Goal: Transaction & Acquisition: Purchase product/service

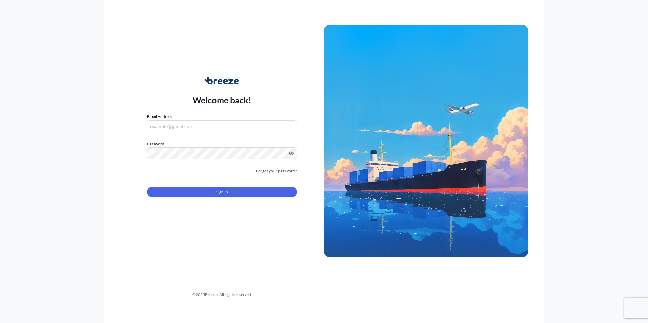
type input "[EMAIL_ADDRESS][DOMAIN_NAME]"
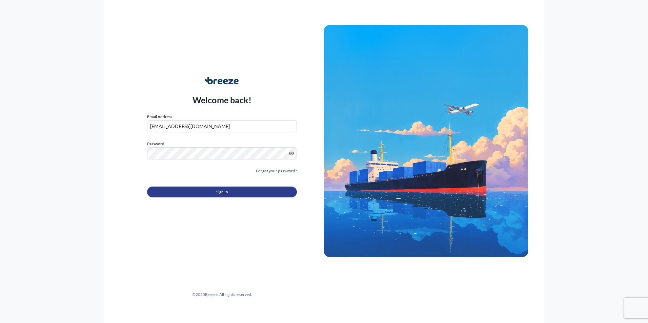
click at [247, 193] on button "Sign In" at bounding box center [222, 192] width 150 height 11
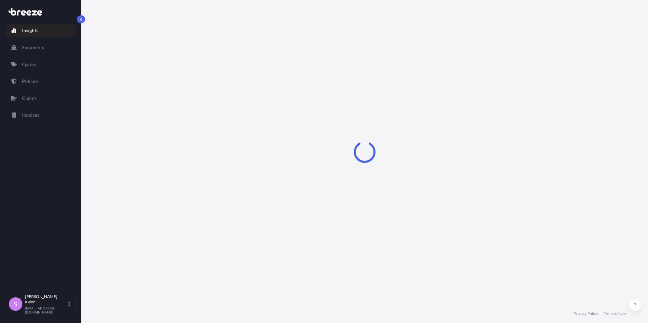
select select "2025"
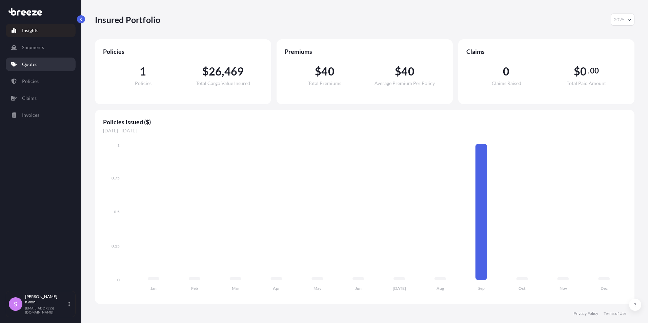
click at [40, 64] on link "Quotes" at bounding box center [41, 65] width 70 height 14
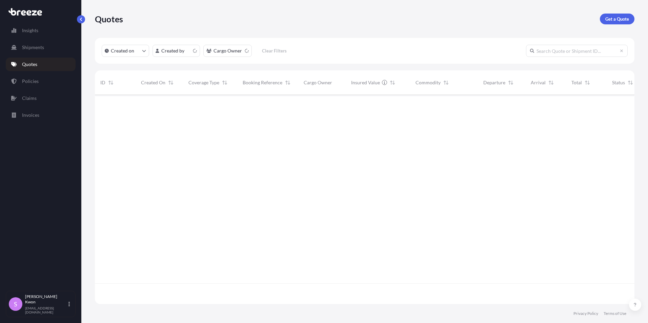
scroll to position [208, 535]
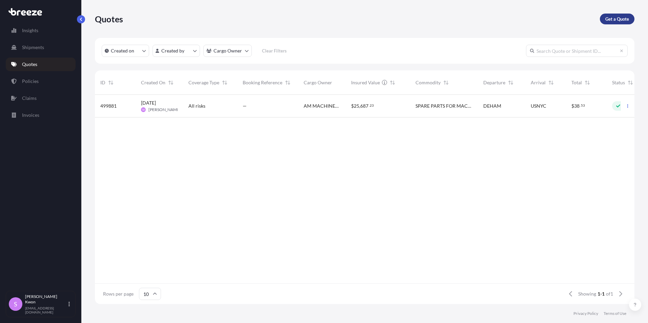
click at [628, 20] on p "Get a Quote" at bounding box center [617, 19] width 24 height 7
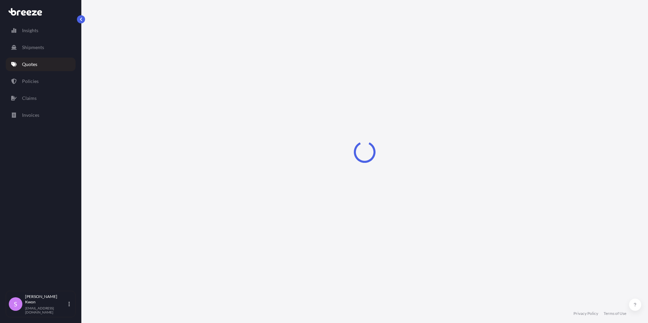
select select "Sea"
select select "1"
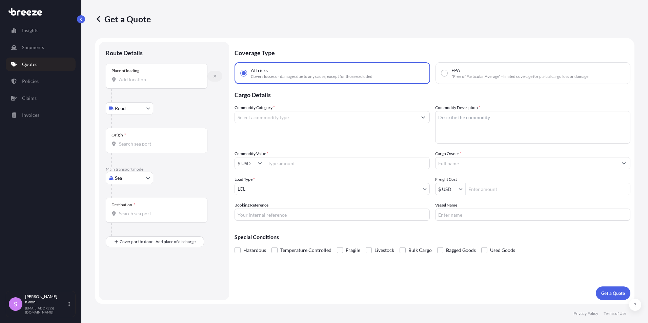
click at [215, 78] on icon "button" at bounding box center [215, 76] width 4 height 4
click at [132, 80] on input "Place of loading" at bounding box center [159, 79] width 80 height 7
click at [143, 78] on input "Place of loading" at bounding box center [159, 79] width 80 height 7
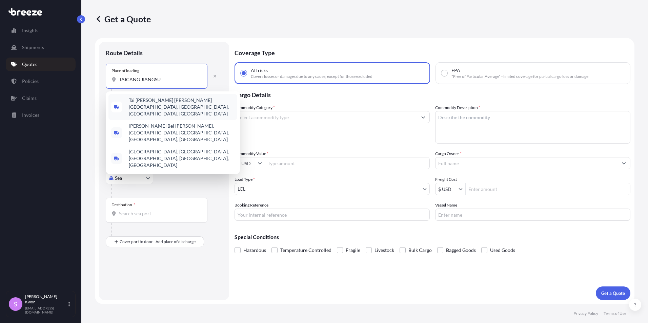
drag, startPoint x: 164, startPoint y: 76, endPoint x: 88, endPoint y: 76, distance: 75.3
click at [88, 76] on div "Get a Quote Route Details Place of loading TAICANG JIANGSU Road Road Rail Origi…" at bounding box center [364, 152] width 567 height 304
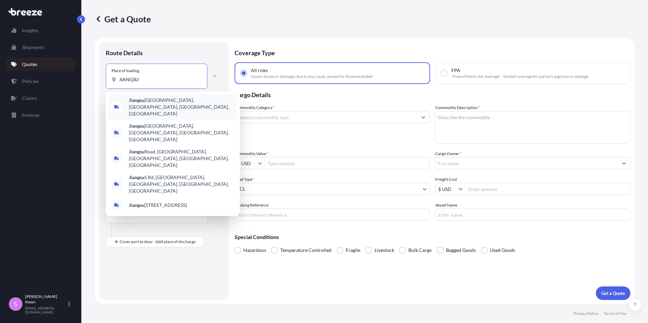
drag, startPoint x: 150, startPoint y: 79, endPoint x: 109, endPoint y: 73, distance: 40.8
click at [109, 73] on div "Place of loading [GEOGRAPHIC_DATA]" at bounding box center [157, 76] width 102 height 25
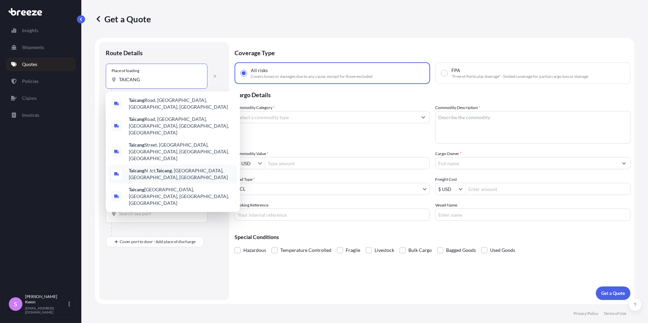
click at [198, 165] on div "Taicang N Jct, [GEOGRAPHIC_DATA] , [GEOGRAPHIC_DATA], [GEOGRAPHIC_DATA], [GEOGR…" at bounding box center [172, 174] width 129 height 19
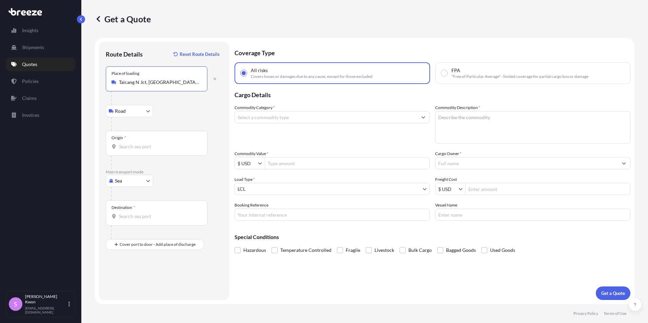
type input "Taicang N Jct, [GEOGRAPHIC_DATA], [GEOGRAPHIC_DATA], [GEOGRAPHIC_DATA], [GEOGRA…"
click at [136, 112] on body "Insights Shipments Quotes Policies Claims Invoices S [PERSON_NAME] [EMAIL_ADDRE…" at bounding box center [324, 161] width 648 height 323
click at [137, 127] on div "Road" at bounding box center [129, 129] width 42 height 12
click at [137, 149] on input "Origin *" at bounding box center [159, 146] width 80 height 7
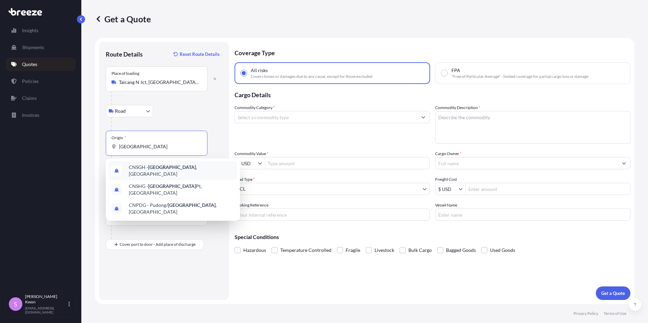
click at [140, 167] on span "CNSGH - [GEOGRAPHIC_DATA] , [GEOGRAPHIC_DATA]" at bounding box center [182, 171] width 106 height 14
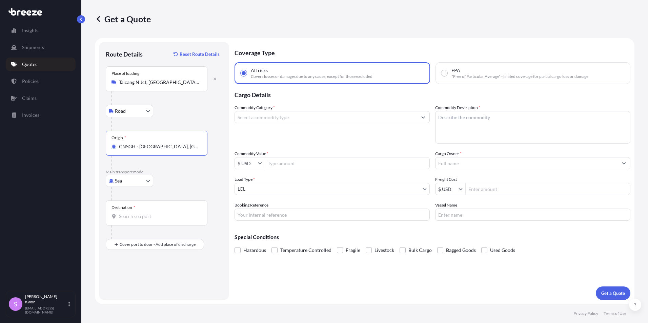
type input "CNSGH - [GEOGRAPHIC_DATA], [GEOGRAPHIC_DATA]"
click at [173, 167] on div at bounding box center [159, 163] width 96 height 14
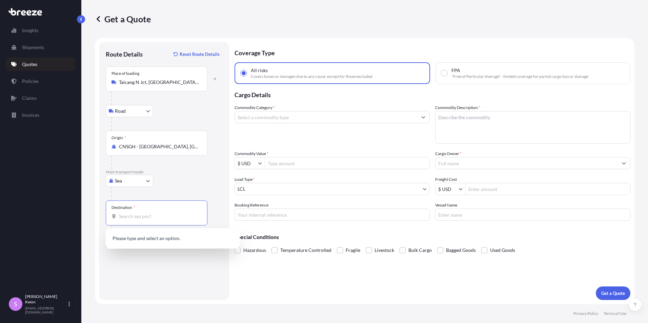
click at [161, 216] on input "Destination *" at bounding box center [159, 216] width 80 height 7
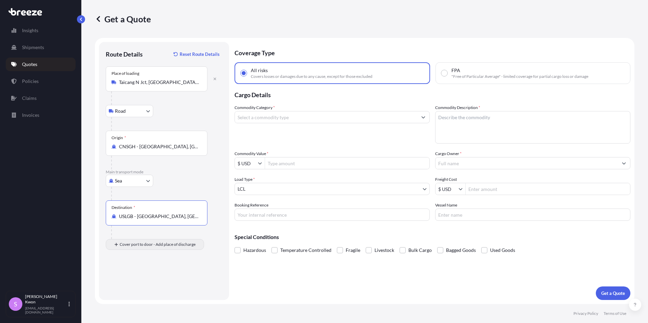
type input "USLGB - [GEOGRAPHIC_DATA], [GEOGRAPHIC_DATA]"
click at [135, 245] on body "Insights Shipments Quotes Policies Claims Invoices S [PERSON_NAME] [EMAIL_ADDRE…" at bounding box center [324, 161] width 648 height 323
click at [131, 274] on div "Rail" at bounding box center [129, 275] width 42 height 12
select select "Rail"
click at [130, 281] on input "Place of Discharge" at bounding box center [159, 281] width 80 height 7
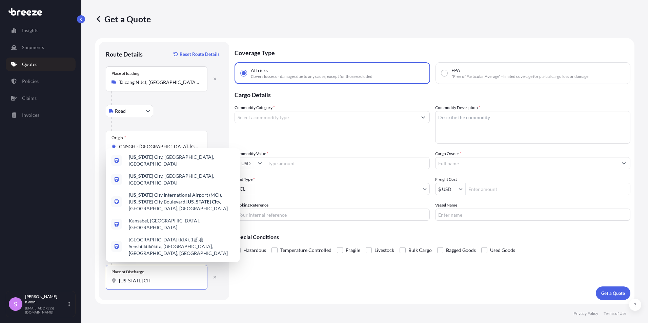
type input "[US_STATE][GEOGRAPHIC_DATA]"
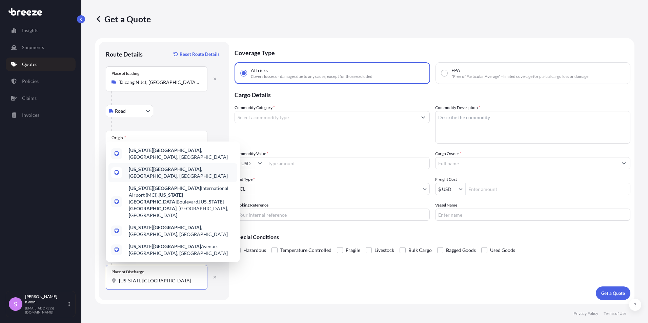
click at [141, 172] on b "[US_STATE][GEOGRAPHIC_DATA]" at bounding box center [165, 169] width 72 height 6
select select "Road"
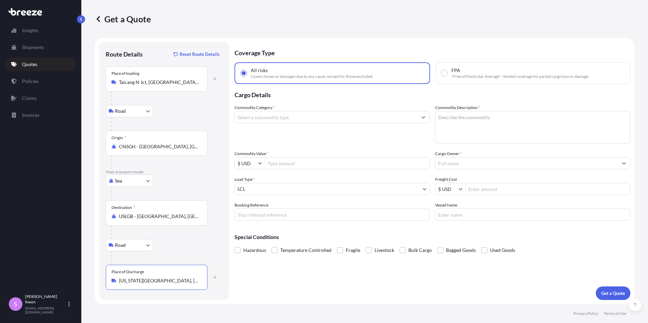
type input "[US_STATE][GEOGRAPHIC_DATA], [GEOGRAPHIC_DATA], [GEOGRAPHIC_DATA]"
click at [135, 244] on body "5 options available. 1 option available. 0 options available. 5 options availab…" at bounding box center [324, 161] width 648 height 323
click at [121, 276] on span "Rail" at bounding box center [123, 275] width 8 height 7
select select "Rail"
click at [267, 121] on input "Commodity Category *" at bounding box center [326, 117] width 182 height 12
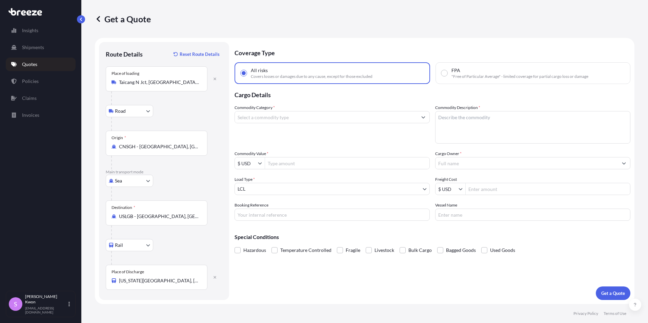
click at [264, 119] on input "Commodity Category *" at bounding box center [326, 117] width 182 height 12
type input "B"
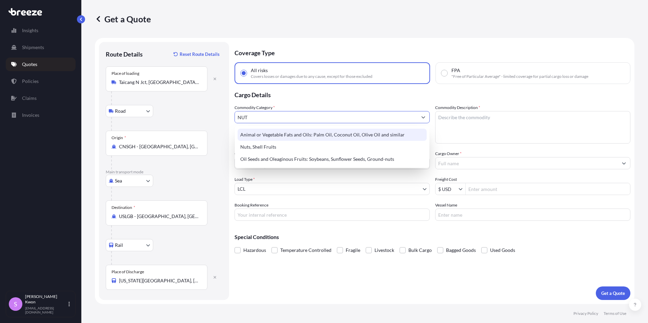
click at [398, 117] on input "NUT" at bounding box center [326, 117] width 182 height 12
click at [424, 118] on icon "Show suggestions" at bounding box center [424, 118] width 4 height 2
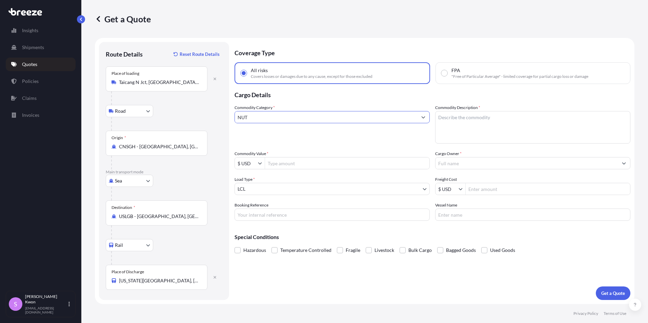
click at [425, 118] on button "Show suggestions" at bounding box center [423, 117] width 12 height 12
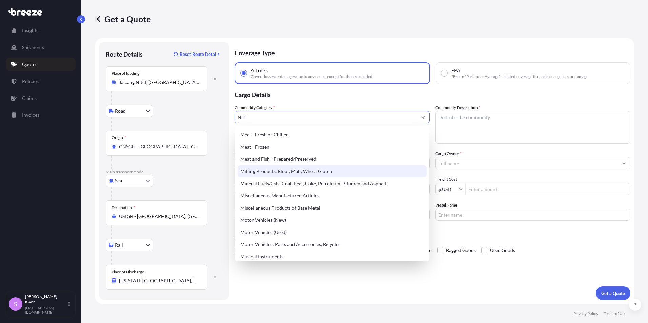
scroll to position [949, 0]
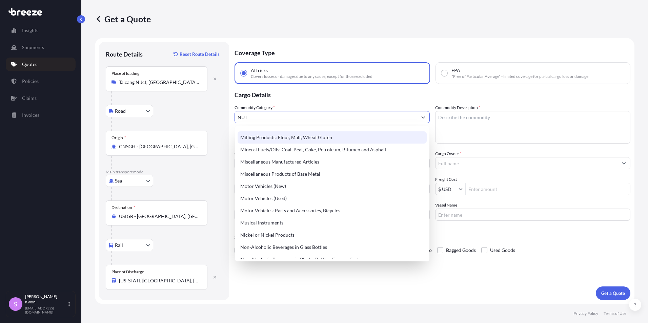
click at [267, 117] on input "NUT" at bounding box center [326, 117] width 182 height 12
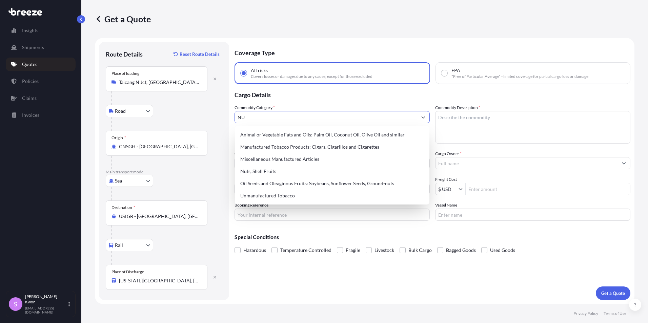
scroll to position [0, 0]
type input "N"
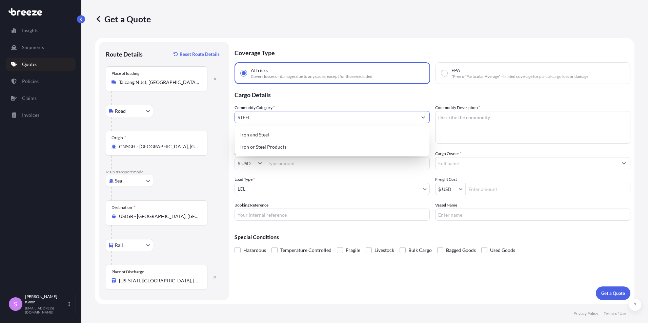
drag, startPoint x: 262, startPoint y: 117, endPoint x: 218, endPoint y: 115, distance: 44.8
click at [218, 115] on form "Route Details Reset Route Details Place of loading [GEOGRAPHIC_DATA], [GEOGRAPH…" at bounding box center [365, 171] width 540 height 266
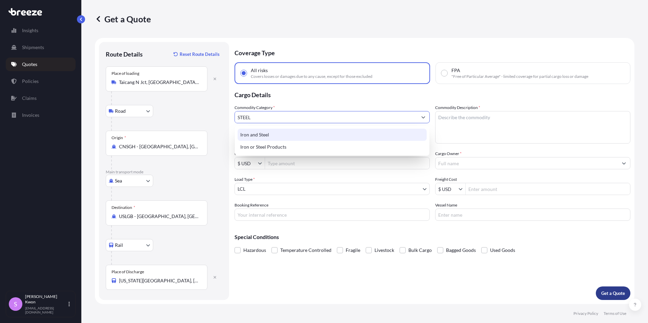
type input "STEEL"
click at [610, 290] on button "Get a Quote" at bounding box center [613, 294] width 35 height 14
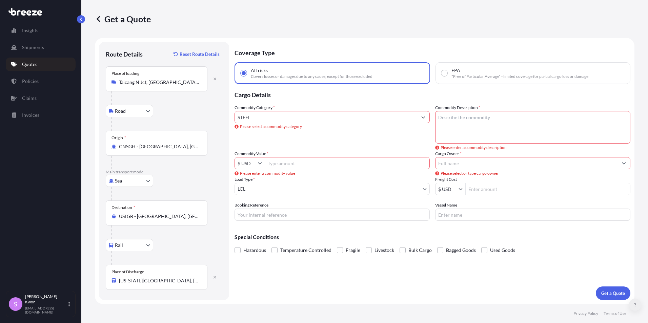
click at [639, 307] on button at bounding box center [635, 305] width 12 height 12
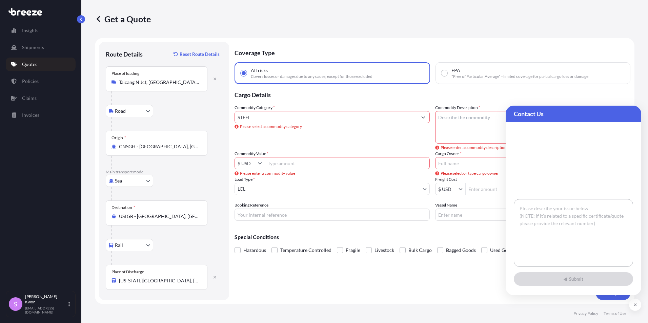
click at [544, 219] on textarea at bounding box center [573, 233] width 119 height 68
type textarea "h"
type textarea "Hello,"
click at [576, 281] on span "Submit" at bounding box center [574, 279] width 20 height 7
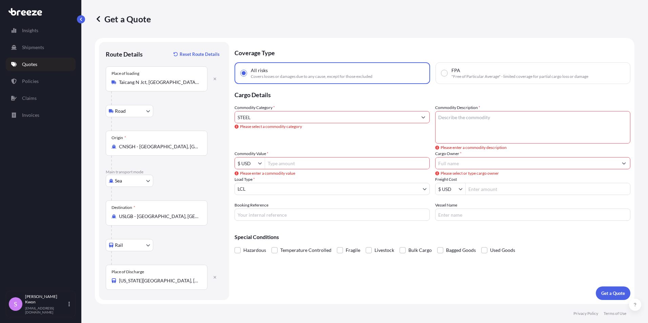
click at [570, 92] on p "Cargo Details" at bounding box center [433, 94] width 396 height 20
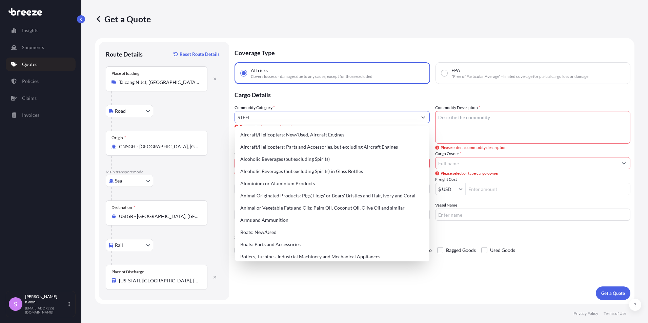
click at [278, 117] on input "STEEL" at bounding box center [326, 117] width 182 height 12
drag, startPoint x: 249, startPoint y: 118, endPoint x: 211, endPoint y: 118, distance: 37.6
click at [211, 118] on form "Route Details Reset Route Details Place of loading [GEOGRAPHIC_DATA], China Roa…" at bounding box center [365, 171] width 540 height 266
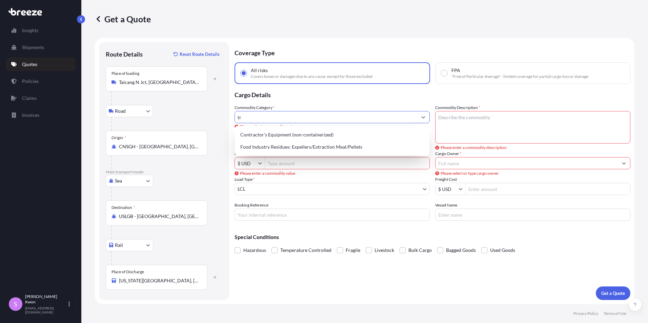
type input "t"
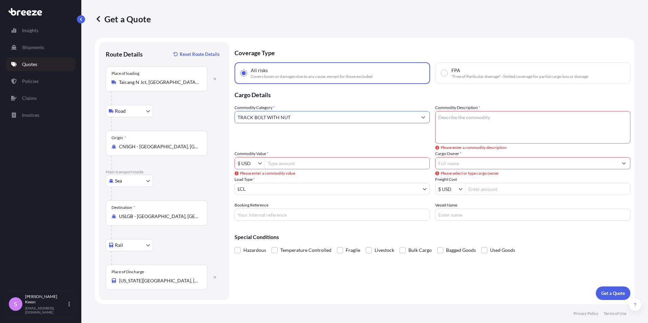
type input "TRACK BOLT WITH NUT"
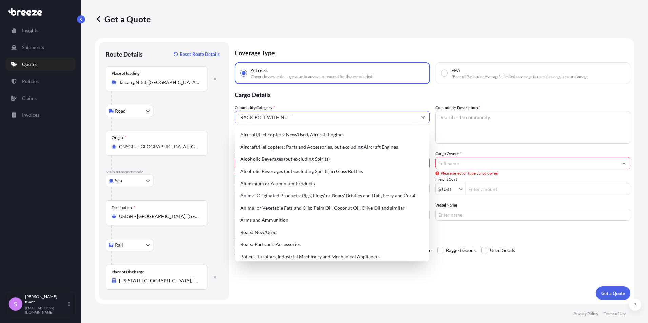
drag, startPoint x: 308, startPoint y: 119, endPoint x: 220, endPoint y: 110, distance: 88.2
click at [220, 110] on form "Route Details Reset Route Details Place of loading [GEOGRAPHIC_DATA], [GEOGRAPH…" at bounding box center [365, 171] width 540 height 266
click at [482, 121] on textarea "Commodity Description *" at bounding box center [532, 127] width 195 height 33
paste textarea "TRACK BOLT WITH NUT"
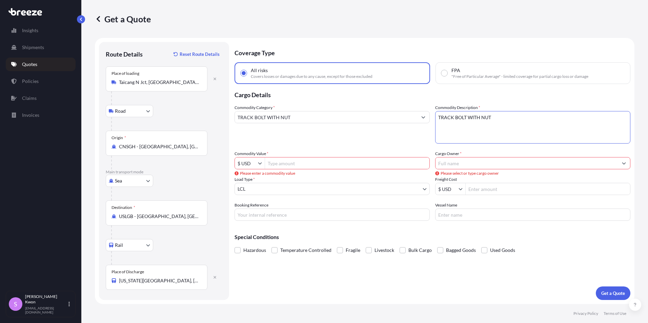
type textarea "TRACK BOLT WITH NUT"
click at [282, 160] on input "Commodity Value *" at bounding box center [347, 163] width 164 height 12
type input "33,454.2"
paste input "A AND K RAILROAD MATERIALS, INC.,"
click at [449, 164] on input "Cargo Owner *" at bounding box center [527, 163] width 182 height 12
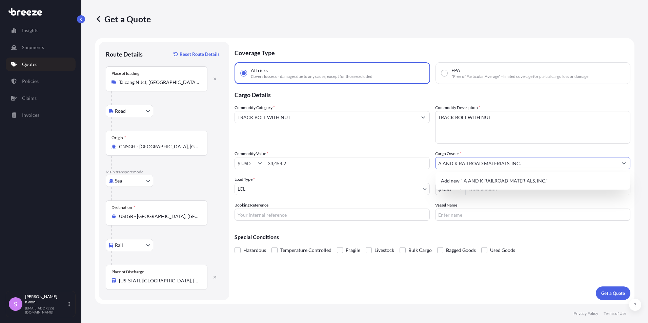
type input "A AND K RAILROAD MATERIALS, INC."
click at [412, 146] on div "Commodity Category * TRACK BOLT WITH NUT Commodity Description * TRACK BOLT WIT…" at bounding box center [433, 162] width 396 height 117
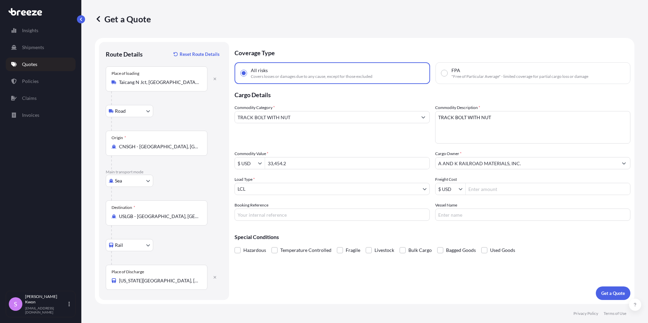
click at [276, 192] on body "1 option available. Insights Shipments Quotes Policies Claims Invoices S [PERSO…" at bounding box center [324, 161] width 648 height 323
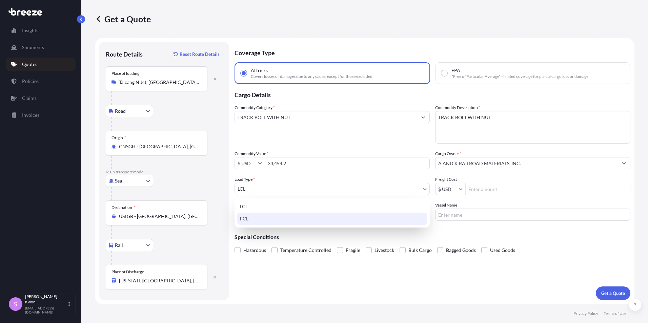
click at [265, 217] on div "FCL" at bounding box center [332, 219] width 190 height 12
select select "2"
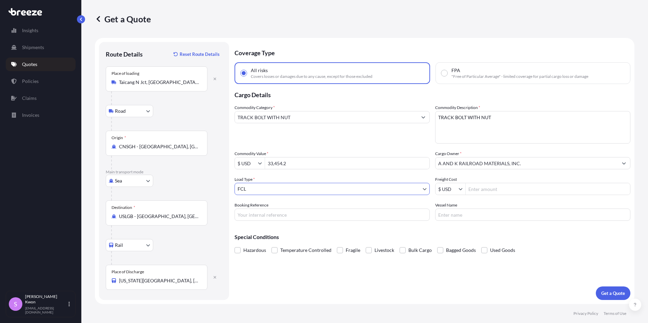
click at [293, 191] on body "Insights Shipments Quotes Policies Claims Invoices S [PERSON_NAME] [EMAIL_ADDRE…" at bounding box center [324, 161] width 648 height 323
click at [149, 181] on body "Insights Shipments Quotes Policies Claims Invoices S [PERSON_NAME] [EMAIL_ADDRE…" at bounding box center [324, 161] width 648 height 323
click at [147, 180] on body "Insights Shipments Quotes Policies Claims Invoices S [PERSON_NAME] [EMAIL_ADDRE…" at bounding box center [324, 161] width 648 height 323
click at [135, 212] on div "Air" at bounding box center [129, 211] width 42 height 12
select select "Air"
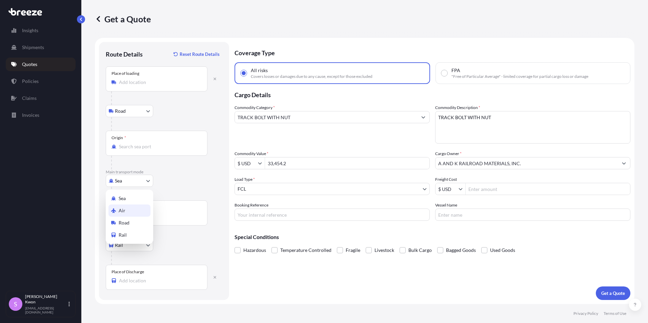
select select "1"
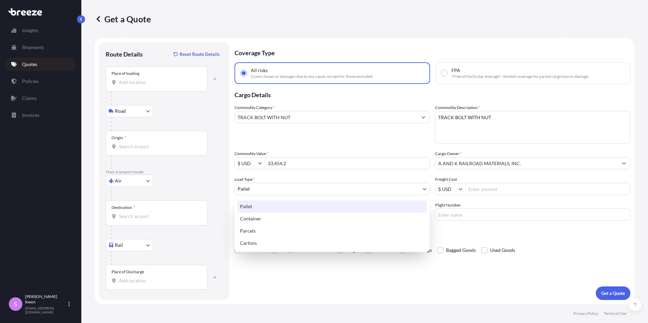
click at [310, 193] on body "Insights Shipments Quotes Policies Claims Invoices S [PERSON_NAME] [EMAIL_ADDRE…" at bounding box center [324, 161] width 648 height 323
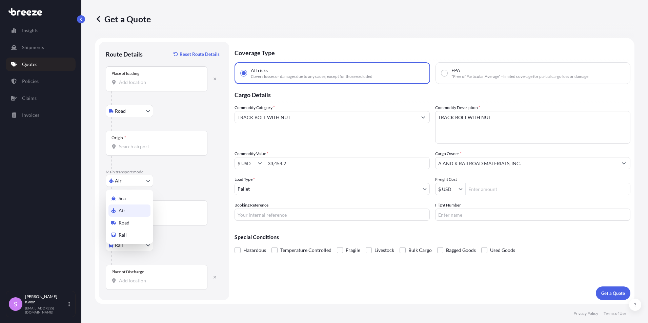
click at [142, 184] on body "Insights Shipments Quotes Policies Claims Invoices S [PERSON_NAME] [EMAIL_ADDRE…" at bounding box center [324, 161] width 648 height 323
click at [138, 202] on div "Sea" at bounding box center [129, 199] width 42 height 12
select select "Sea"
click at [170, 179] on div "Sea Sea Air Road Rail" at bounding box center [164, 181] width 117 height 12
click at [152, 86] on div "Place of loading" at bounding box center [157, 78] width 102 height 25
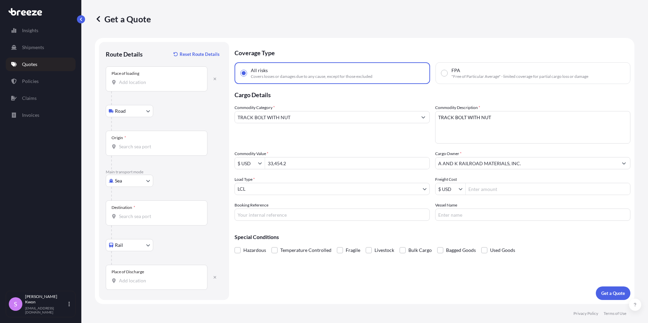
click at [152, 86] on input "Place of loading" at bounding box center [159, 82] width 80 height 7
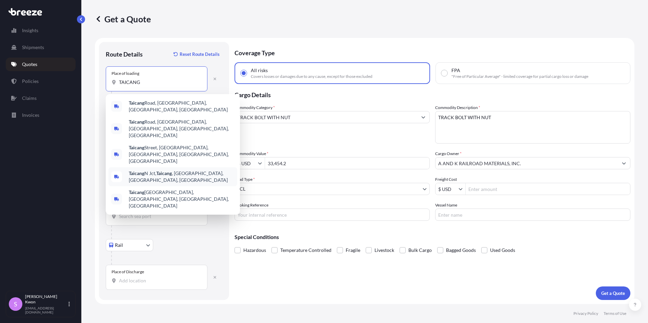
click at [156, 170] on span "Taicang N Jct, [GEOGRAPHIC_DATA] , [GEOGRAPHIC_DATA], [GEOGRAPHIC_DATA], [GEOGR…" at bounding box center [182, 177] width 106 height 14
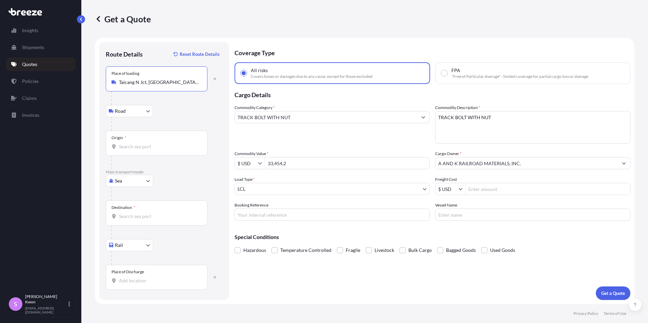
type input "Taicang N Jct, [GEOGRAPHIC_DATA], [GEOGRAPHIC_DATA], [GEOGRAPHIC_DATA], [GEOGRA…"
click at [136, 144] on input "Origin *" at bounding box center [159, 146] width 80 height 7
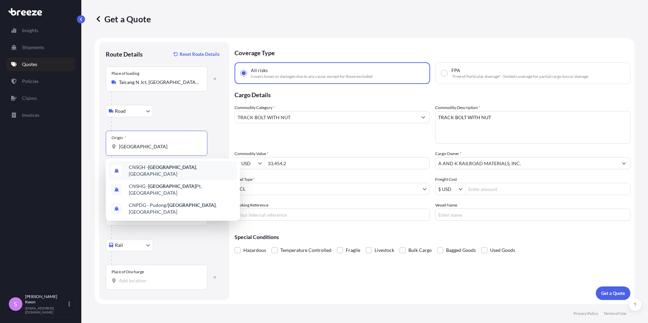
click at [147, 166] on span "CNSGH - [GEOGRAPHIC_DATA] , [GEOGRAPHIC_DATA]" at bounding box center [182, 171] width 106 height 14
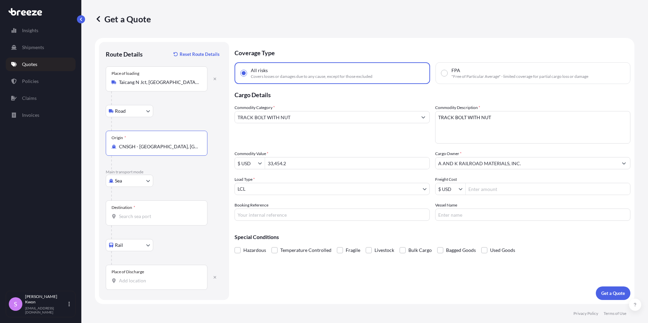
type input "CNSGH - [GEOGRAPHIC_DATA], [GEOGRAPHIC_DATA]"
click at [136, 221] on div "Destination *" at bounding box center [157, 213] width 102 height 25
click at [136, 220] on input "Destination *" at bounding box center [159, 216] width 80 height 7
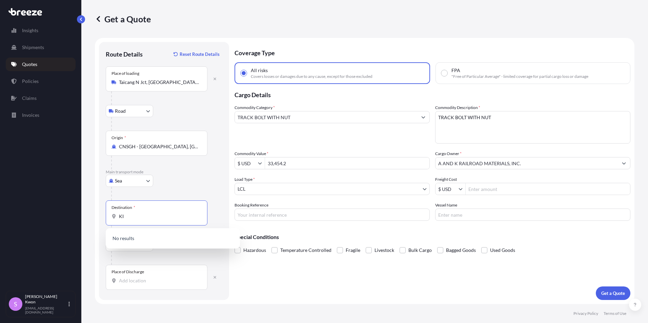
type input "K"
type input "USLGB - [GEOGRAPHIC_DATA], [GEOGRAPHIC_DATA]"
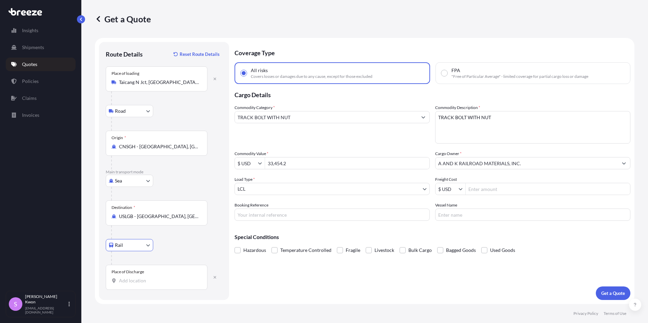
click at [136, 283] on input "Place of Discharge" at bounding box center [159, 281] width 80 height 7
type input "[US_STATE] CIT"
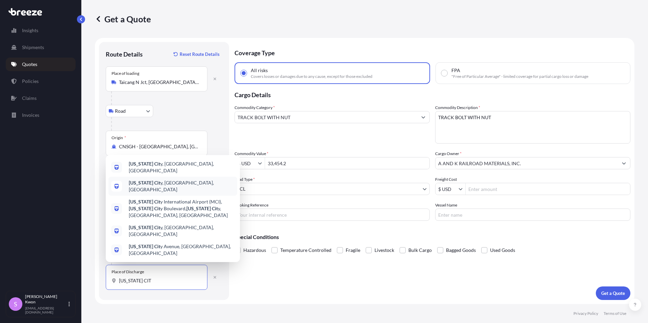
click at [148, 196] on div "[US_STATE] Cit y, [GEOGRAPHIC_DATA], [GEOGRAPHIC_DATA]" at bounding box center [172, 186] width 129 height 19
select select "Road"
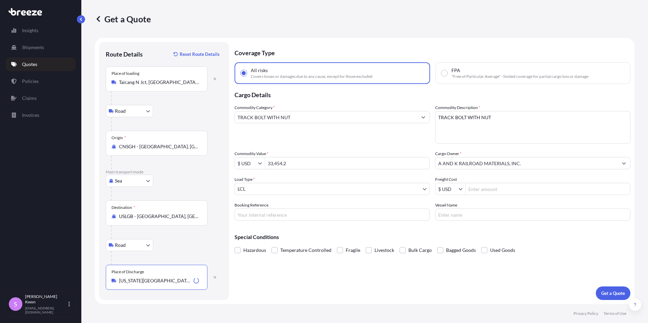
type input "[US_STATE][GEOGRAPHIC_DATA], [GEOGRAPHIC_DATA], [GEOGRAPHIC_DATA]"
click at [267, 276] on div "Coverage Type All risks Covers losses or damages due to any cause, except for t…" at bounding box center [433, 171] width 396 height 258
click at [132, 245] on body "5 options available. Insights Shipments Quotes Policies Claims Invoices S [PERS…" at bounding box center [324, 161] width 648 height 323
click at [125, 276] on span "Rail" at bounding box center [123, 275] width 8 height 7
select select "Rail"
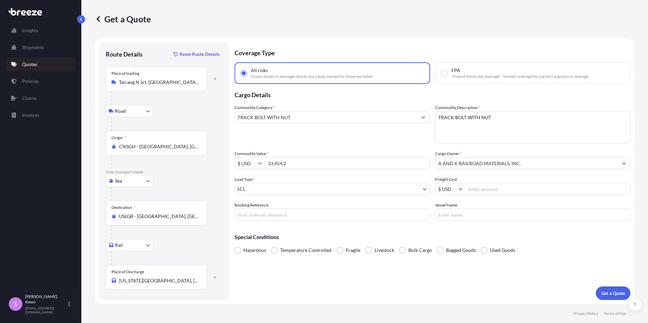
click at [270, 266] on div "Coverage Type All risks Covers losses or damages due to any cause, except for t…" at bounding box center [433, 171] width 396 height 258
click at [296, 167] on input "33,454.2" at bounding box center [347, 163] width 164 height 12
type input "33,454.2"
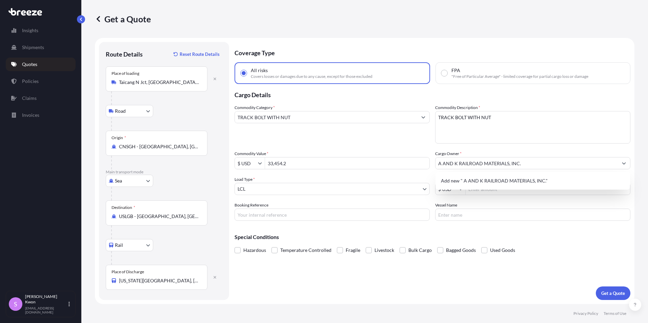
click at [413, 145] on div "Commodity Category * TRACK BOLT WITH NUT Commodity Description * TRACK BOLT WIT…" at bounding box center [433, 162] width 396 height 117
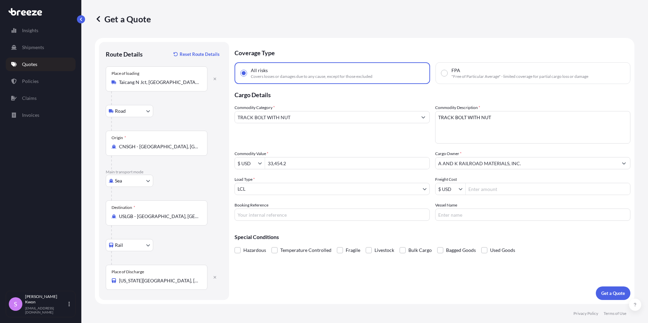
click at [271, 193] on body "1 option available. Insights Shipments Quotes Policies Claims Invoices S [PERSO…" at bounding box center [324, 161] width 648 height 323
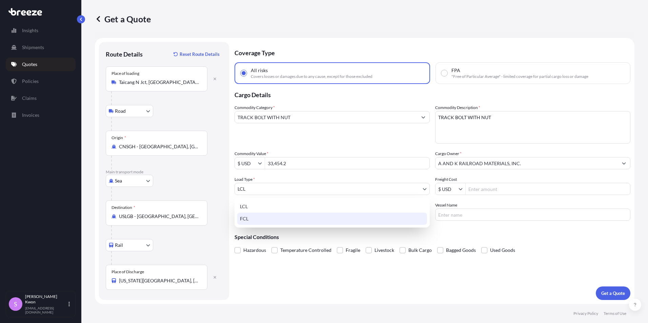
click at [255, 219] on div "FCL" at bounding box center [332, 219] width 190 height 12
select select "2"
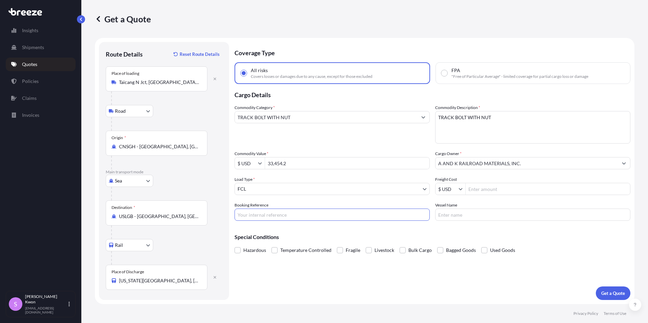
click at [276, 217] on input "Booking Reference" at bounding box center [332, 215] width 195 height 12
type input "25-OFI0193138"
click at [453, 212] on input "Vessel Name" at bounding box center [532, 215] width 195 height 12
click at [400, 283] on div "Coverage Type All risks Covers losses or damages due to any cause, except for t…" at bounding box center [433, 171] width 396 height 258
click at [617, 294] on p "Get a Quote" at bounding box center [613, 293] width 24 height 7
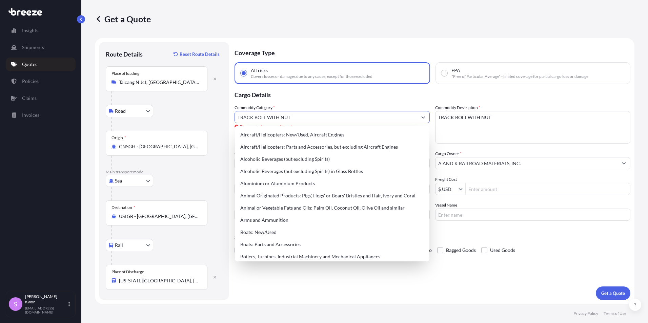
drag, startPoint x: 295, startPoint y: 118, endPoint x: 237, endPoint y: 119, distance: 58.3
click at [237, 119] on input "TRACK BOLT WITH NUT" at bounding box center [326, 117] width 182 height 12
click at [299, 117] on input "TRACK BOLT WITH NUT" at bounding box center [326, 117] width 182 height 12
drag, startPoint x: 302, startPoint y: 117, endPoint x: 227, endPoint y: 117, distance: 74.6
click at [227, 117] on form "Route Details Reset Route Details Place of loading [GEOGRAPHIC_DATA], [GEOGRAPH…" at bounding box center [365, 171] width 540 height 266
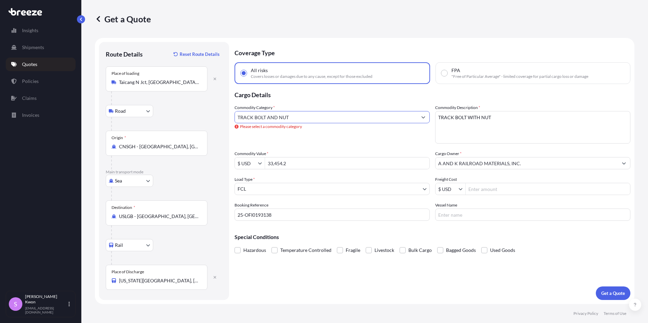
type input "TRACK BOLT AND NUT"
click at [561, 274] on div "Coverage Type All risks Covers losses or damages due to any cause, except for t…" at bounding box center [433, 171] width 396 height 258
click at [604, 294] on p "Get a Quote" at bounding box center [613, 293] width 24 height 7
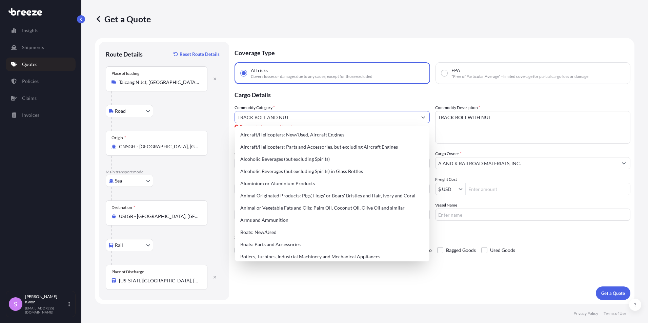
drag, startPoint x: 356, startPoint y: 117, endPoint x: 139, endPoint y: 120, distance: 217.6
click at [139, 120] on form "Route Details Reset Route Details Place of loading [GEOGRAPHIC_DATA], [GEOGRAPH…" at bounding box center [365, 171] width 540 height 266
click at [278, 96] on p "Cargo Details" at bounding box center [433, 94] width 396 height 20
click at [279, 117] on input "Commodity Category *" at bounding box center [326, 117] width 182 height 12
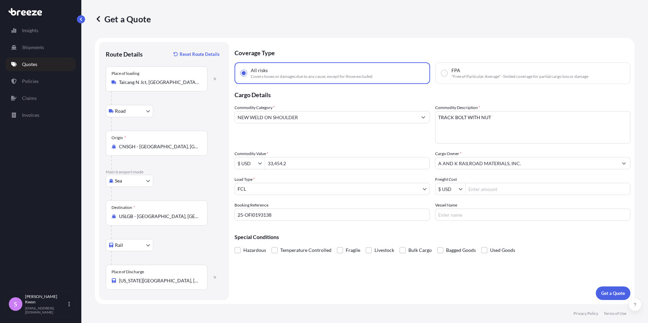
click at [356, 141] on div "Commodity Category * NEW WELD ON SHOULDER" at bounding box center [332, 123] width 195 height 39
click at [611, 290] on p "Get a Quote" at bounding box center [613, 293] width 24 height 7
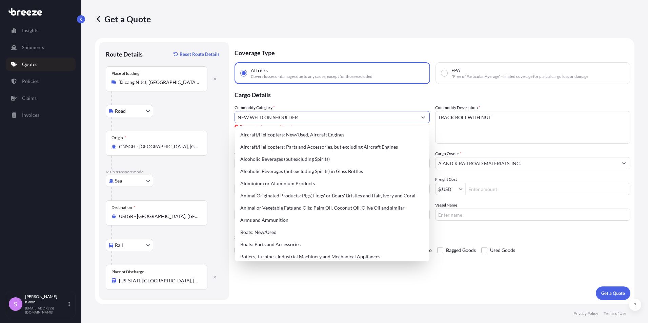
click at [375, 118] on input "NEW WELD ON SHOULDER" at bounding box center [326, 117] width 182 height 12
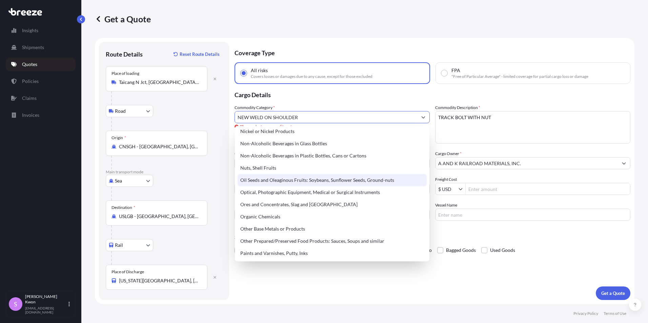
scroll to position [1063, 0]
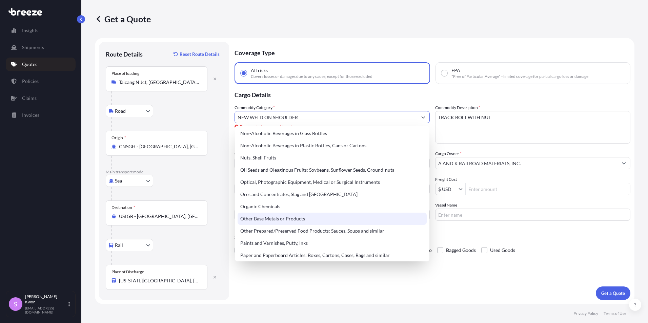
click at [286, 223] on div "Other Base Metals or Products" at bounding box center [332, 219] width 189 height 12
type input "Other Base Metals or Products"
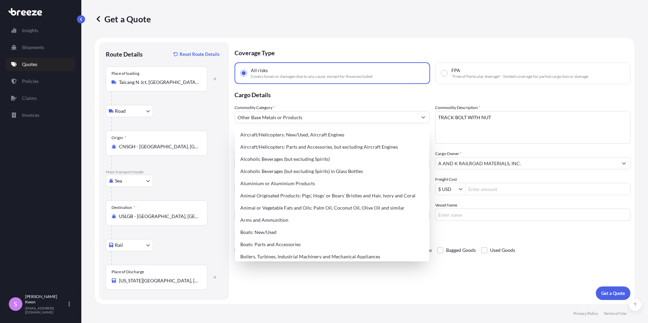
click at [336, 105] on div "Commodity Category * Other Base Metals or Products" at bounding box center [332, 123] width 195 height 39
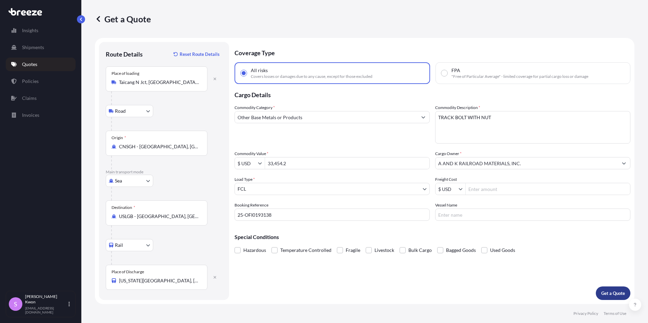
click at [622, 292] on p "Get a Quote" at bounding box center [613, 293] width 24 height 7
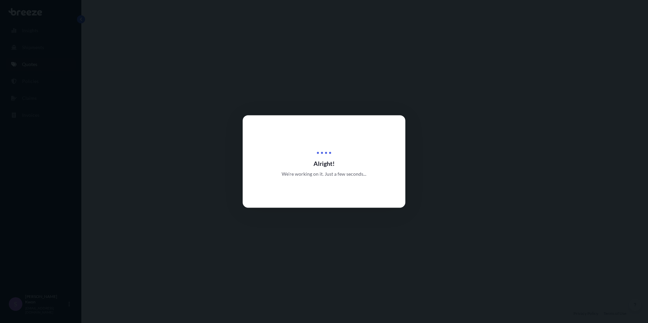
select select "Road"
select select "Sea"
select select "Rail"
select select "2"
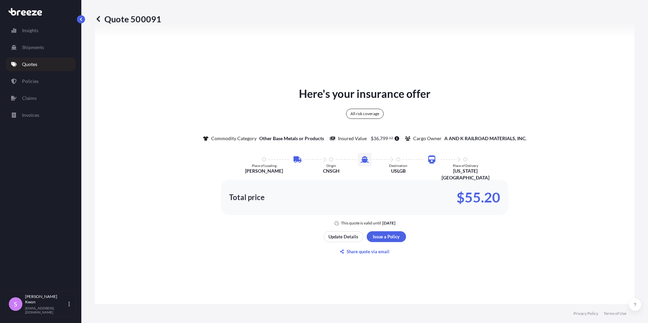
scroll to position [373, 0]
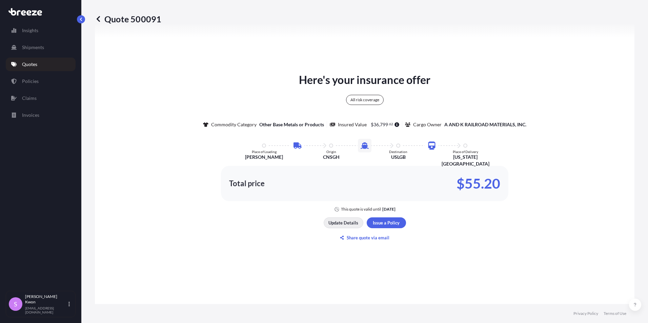
click at [343, 227] on button "Update Details" at bounding box center [344, 223] width 40 height 11
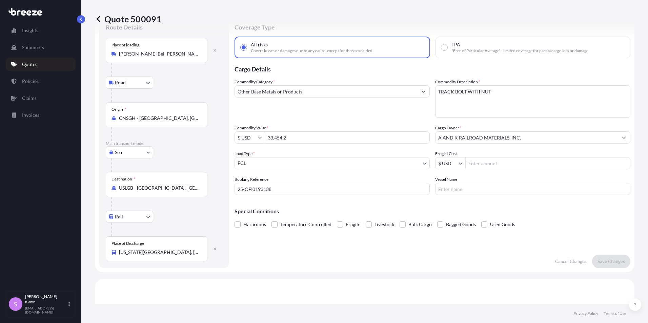
scroll to position [11, 0]
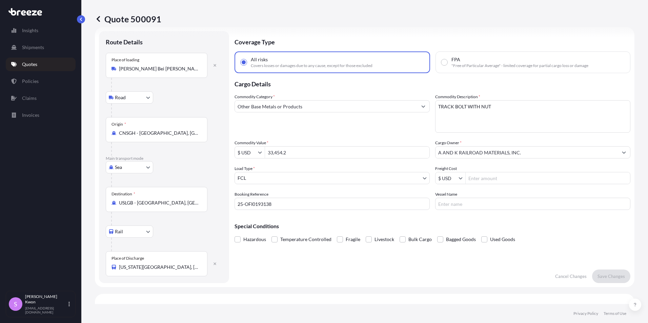
click at [174, 73] on div "Place of loading [PERSON_NAME] Bei [PERSON_NAME], [PERSON_NAME], [PERSON_NAME],…" at bounding box center [157, 65] width 102 height 25
click at [174, 72] on input "[PERSON_NAME] Bei [PERSON_NAME], [PERSON_NAME], [PERSON_NAME], [PERSON_NAME], […" at bounding box center [159, 68] width 80 height 7
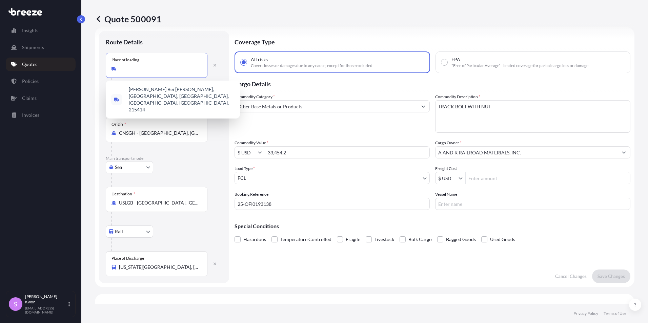
scroll to position [0, 101]
type input "[PERSON_NAME] Bei [PERSON_NAME], [PERSON_NAME], [PERSON_NAME], [PERSON_NAME], […"
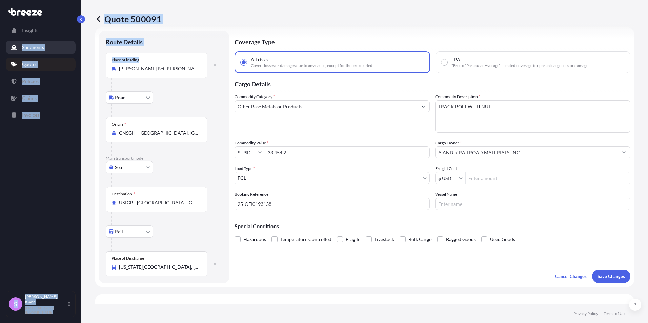
drag, startPoint x: 201, startPoint y: 66, endPoint x: 15, endPoint y: 51, distance: 186.0
click at [15, 51] on div "Insights Shipments Quotes Policies Claims Invoices S [PERSON_NAME] [EMAIL_ADDRE…" at bounding box center [324, 161] width 648 height 323
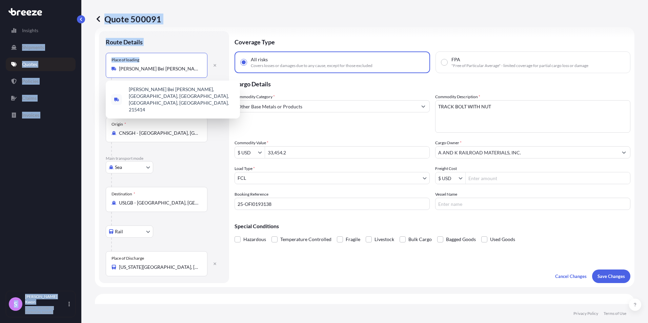
click at [132, 66] on input "[PERSON_NAME] Bei [PERSON_NAME], [PERSON_NAME], [PERSON_NAME], [PERSON_NAME], […" at bounding box center [159, 68] width 80 height 7
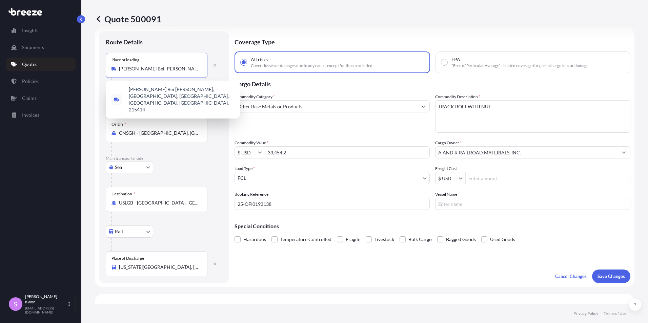
scroll to position [0, 80]
drag, startPoint x: 127, startPoint y: 66, endPoint x: 273, endPoint y: 77, distance: 145.4
click at [273, 77] on form "Route Details Place of loading [PERSON_NAME] Bei [PERSON_NAME], Tai [PERSON_NAM…" at bounding box center [365, 157] width 540 height 260
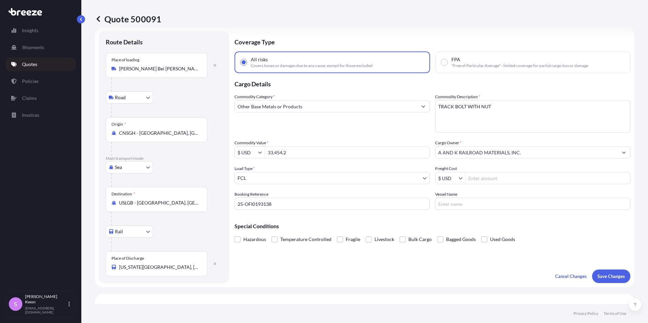
click at [217, 98] on div "Road Road Rail" at bounding box center [164, 98] width 117 height 12
click at [614, 281] on button "Save Changes" at bounding box center [611, 277] width 38 height 14
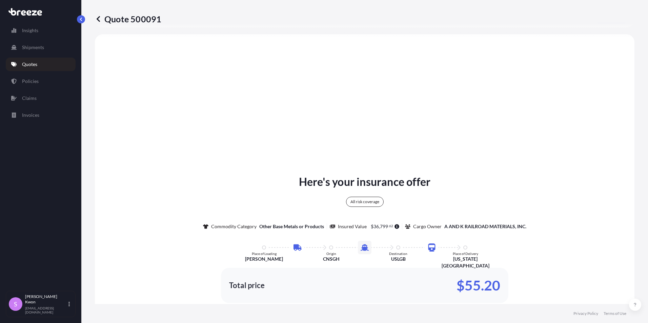
scroll to position [271, 0]
select select "Road"
select select "Sea"
select select "Rail"
select select "2"
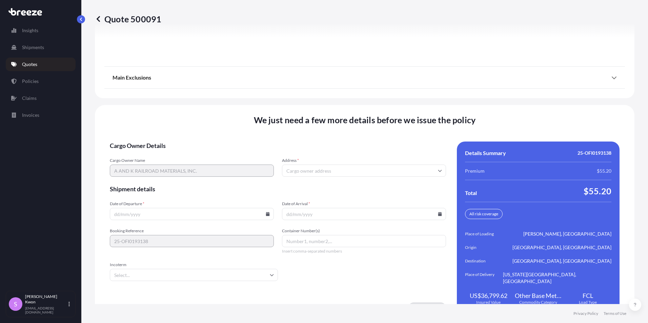
scroll to position [917, 0]
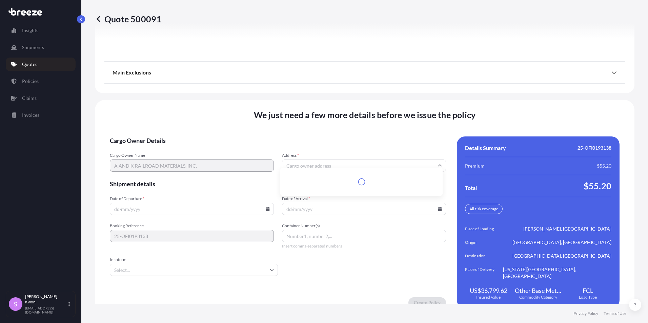
click at [313, 160] on input "Address *" at bounding box center [364, 166] width 164 height 12
paste input "[STREET_ADDRESS][US_STATE][US_STATE]"
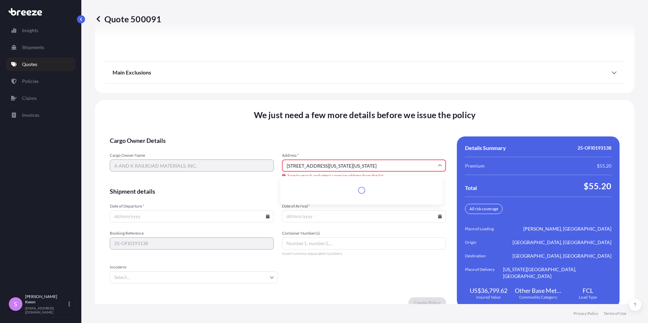
click at [367, 160] on input "[STREET_ADDRESS][US_STATE][US_STATE]" at bounding box center [364, 166] width 164 height 12
click at [300, 125] on div "We just need a few more details before we issue the policy Cargo Owner Details …" at bounding box center [365, 209] width 540 height 218
click at [206, 204] on span "Date of Departure *" at bounding box center [192, 206] width 164 height 5
click at [206, 210] on input "Date of Departure *" at bounding box center [192, 216] width 164 height 12
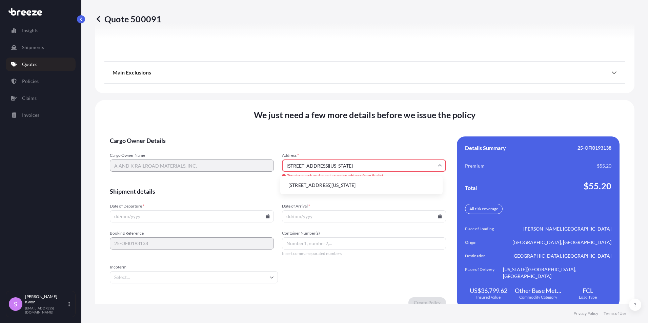
click at [334, 160] on input "[STREET_ADDRESS][US_STATE]" at bounding box center [364, 166] width 164 height 12
click at [348, 187] on li "[STREET_ADDRESS][US_STATE]" at bounding box center [361, 185] width 157 height 13
type input "[STREET_ADDRESS][US_STATE]"
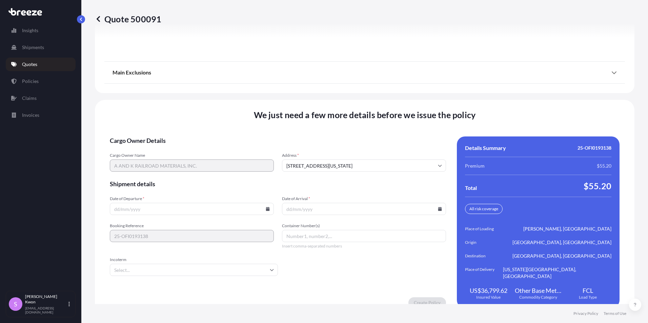
click at [154, 203] on input "Date of Departure *" at bounding box center [192, 209] width 164 height 12
click at [266, 207] on icon at bounding box center [268, 209] width 4 height 4
click at [240, 87] on button at bounding box center [237, 88] width 11 height 11
click at [175, 115] on button "1" at bounding box center [175, 116] width 11 height 11
type input "[DATE]"
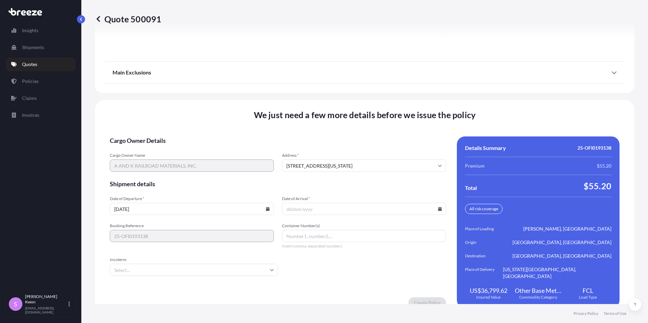
click at [317, 203] on input "Date of Arrival *" at bounding box center [364, 209] width 164 height 12
click at [438, 207] on icon at bounding box center [440, 209] width 4 height 4
click at [407, 86] on icon at bounding box center [407, 88] width 3 height 4
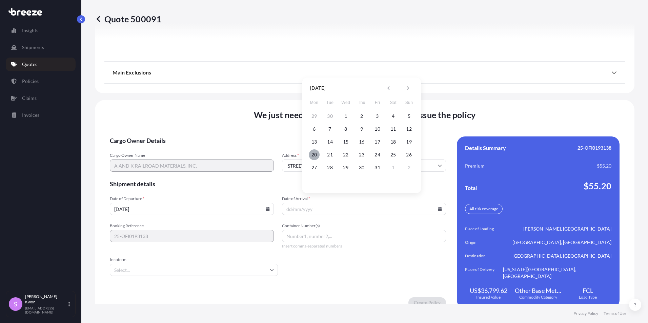
click at [313, 156] on button "20" at bounding box center [314, 154] width 11 height 11
type input "[DATE]"
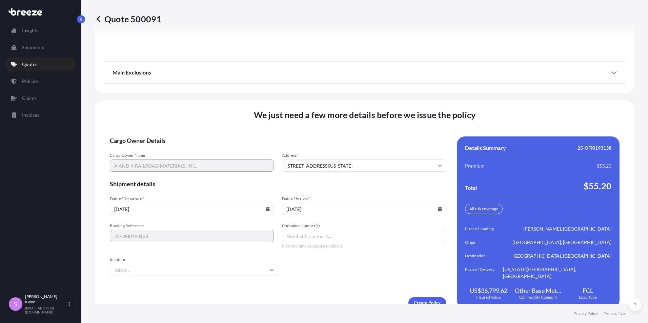
click at [300, 230] on input "Container Number(s)" at bounding box center [364, 236] width 164 height 12
click at [332, 230] on input "Container Number(s)" at bounding box center [364, 236] width 164 height 12
paste input "TLLU3600601"
type input "TLLU3600601"
click at [156, 264] on input "Incoterm" at bounding box center [194, 270] width 168 height 12
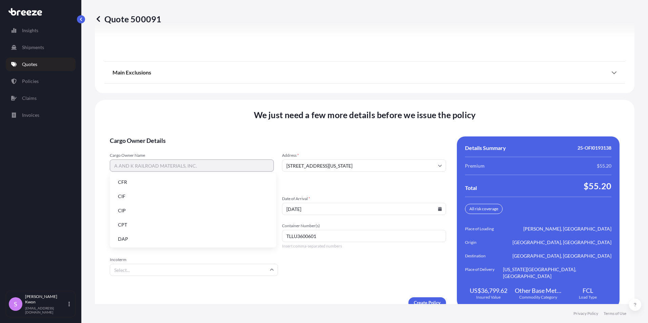
click at [156, 264] on input "Incoterm" at bounding box center [194, 270] width 168 height 12
click at [337, 265] on form "Cargo Owner Details Cargo Owner Name A AND K RAILROAD MATERIALS, INC. Address *…" at bounding box center [278, 223] width 336 height 172
click at [381, 266] on form "Cargo Owner Details Cargo Owner Name A AND K RAILROAD MATERIALS, INC. Address *…" at bounding box center [278, 223] width 336 height 172
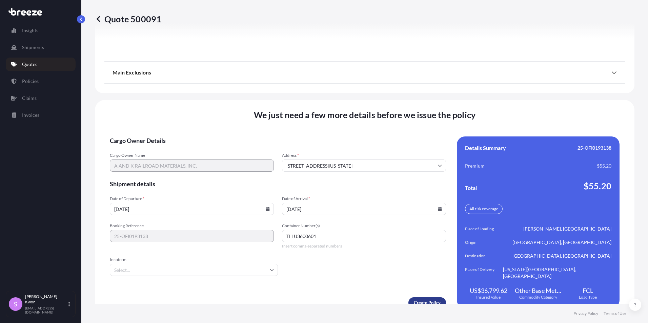
click at [307, 282] on form "Cargo Owner Details Cargo Owner Name A AND K RAILROAD MATERIALS, INC. Address *…" at bounding box center [278, 223] width 336 height 172
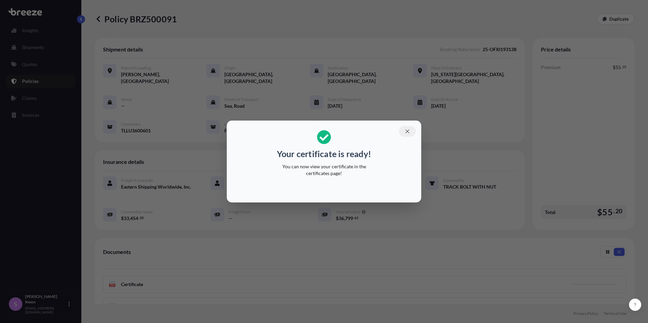
click at [407, 129] on icon "button" at bounding box center [407, 131] width 6 height 6
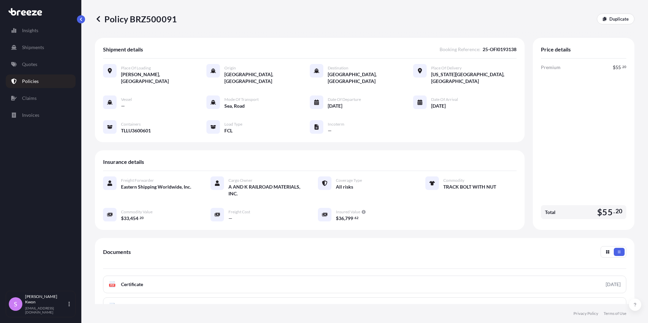
scroll to position [84, 0]
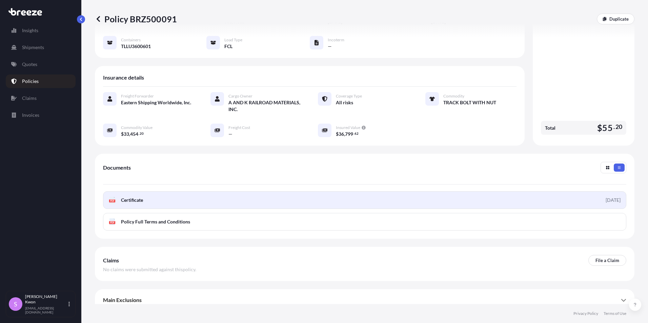
click at [128, 197] on span "Certificate" at bounding box center [132, 200] width 22 height 7
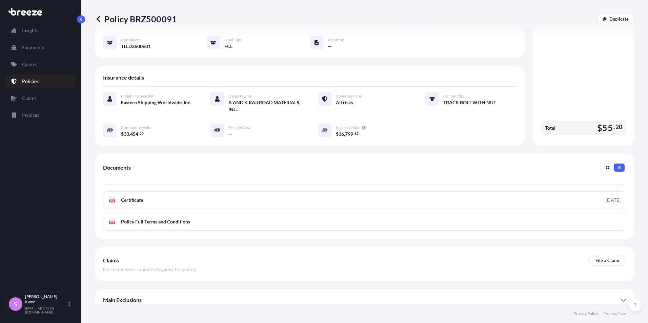
click at [621, 298] on icon at bounding box center [623, 300] width 5 height 5
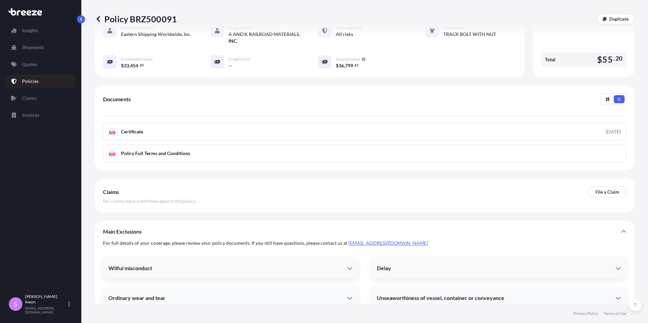
scroll to position [221, 0]
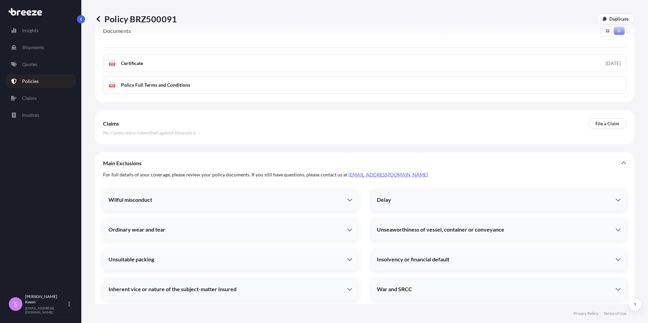
click at [616, 197] on icon at bounding box center [618, 199] width 5 height 5
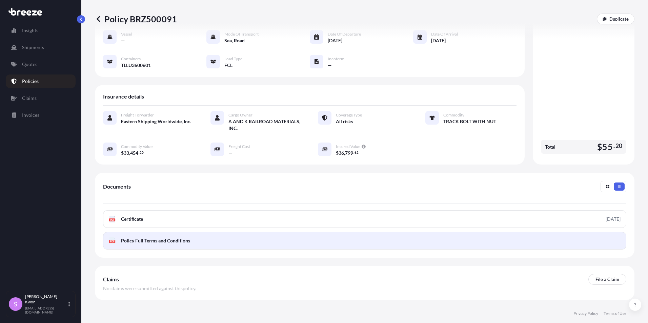
scroll to position [0, 0]
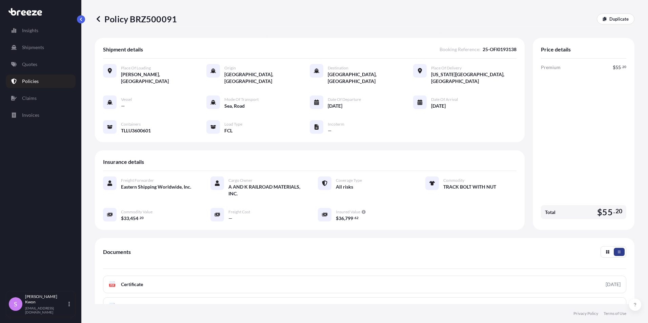
click at [617, 250] on icon "button" at bounding box center [619, 252] width 4 height 4
click at [39, 50] on p "Shipments" at bounding box center [33, 47] width 22 height 7
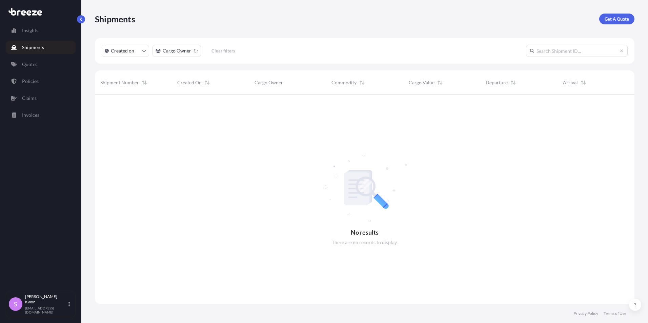
scroll to position [229, 535]
click at [143, 52] on icon "createdOn Filter options" at bounding box center [144, 51] width 4 height 2
click at [140, 79] on p "Last Week" at bounding box center [130, 81] width 21 height 7
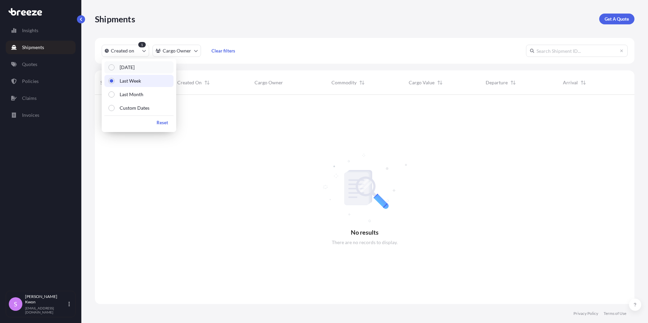
scroll to position [5, 5]
click at [139, 66] on button "[DATE]" at bounding box center [138, 67] width 69 height 12
click at [159, 123] on p "Reset" at bounding box center [163, 122] width 12 height 7
click at [263, 129] on div at bounding box center [365, 199] width 540 height 209
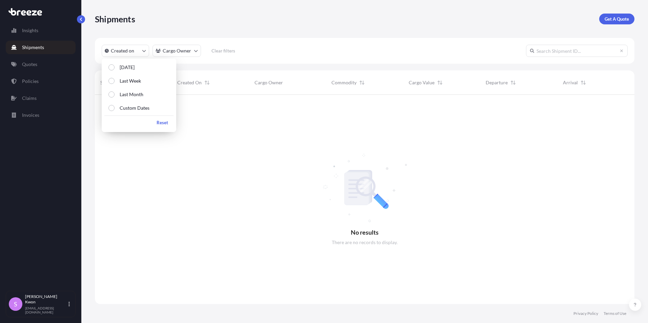
click at [182, 34] on div "Shipments Get A Quote" at bounding box center [365, 19] width 540 height 38
click at [196, 51] on html "Insights Shipments Quotes Policies Claims Invoices S [PERSON_NAME] [EMAIL_ADDRE…" at bounding box center [324, 161] width 648 height 323
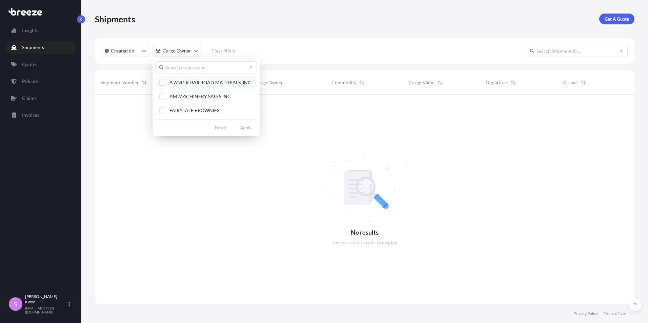
click at [196, 81] on span "A AND K RAILROAD MATERIALS, INC." at bounding box center [210, 82] width 83 height 7
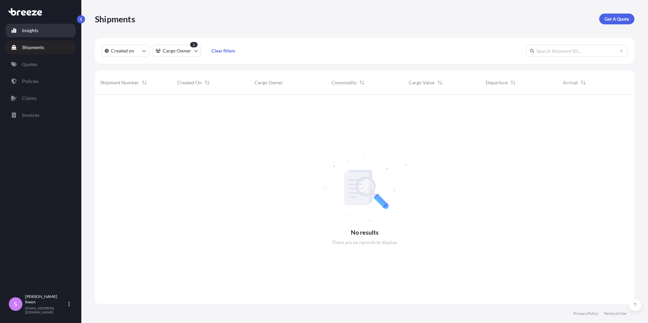
click at [38, 30] on p "Insights" at bounding box center [30, 30] width 16 height 7
select select "2025"
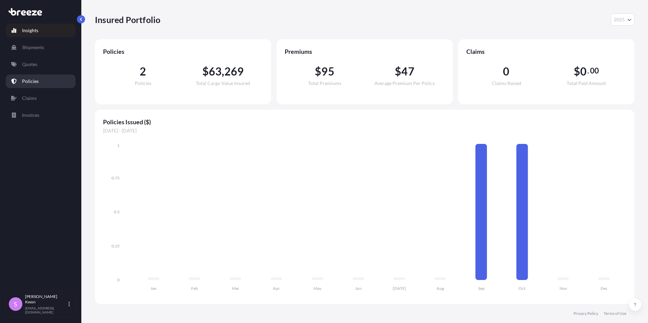
click at [36, 83] on p "Policies" at bounding box center [30, 81] width 17 height 7
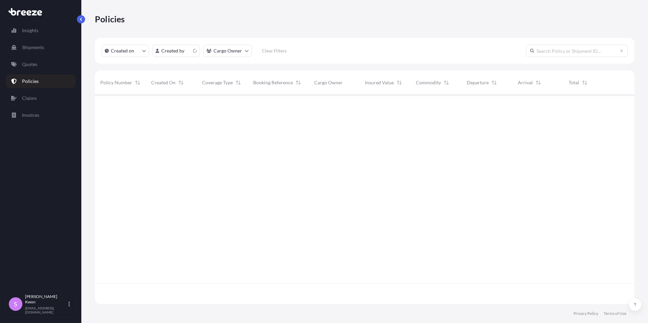
scroll to position [208, 535]
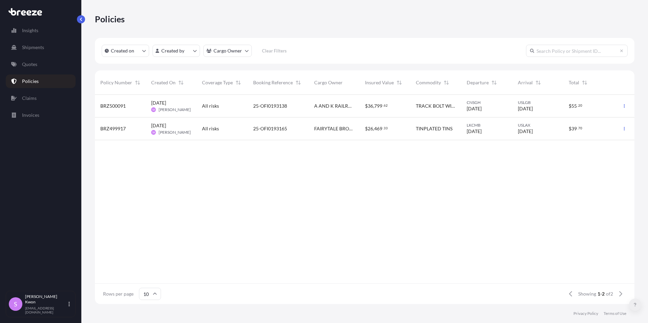
click at [635, 305] on icon at bounding box center [635, 305] width 3 height 4
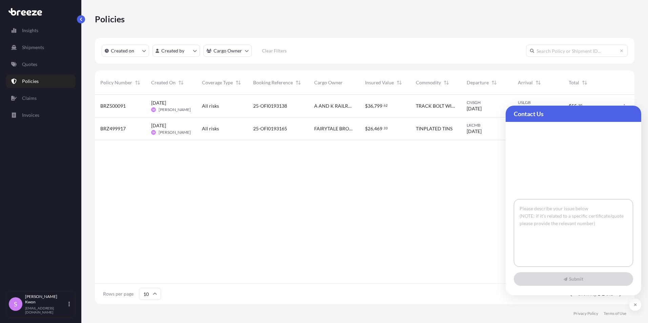
click at [493, 180] on div "BRZ500091 [DATE] SK [PERSON_NAME] All risks 25-OFI0193138 A AND K RAILROAD MATE…" at bounding box center [365, 189] width 540 height 189
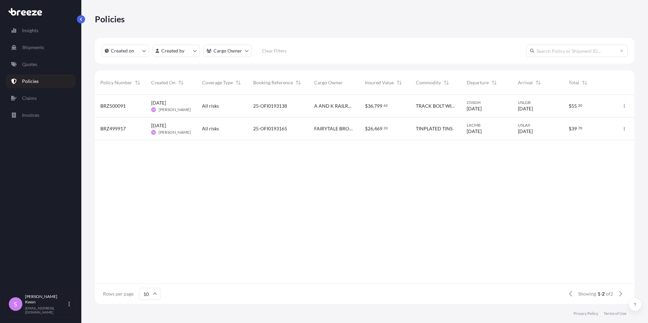
click at [161, 108] on span "[PERSON_NAME]" at bounding box center [175, 109] width 32 height 5
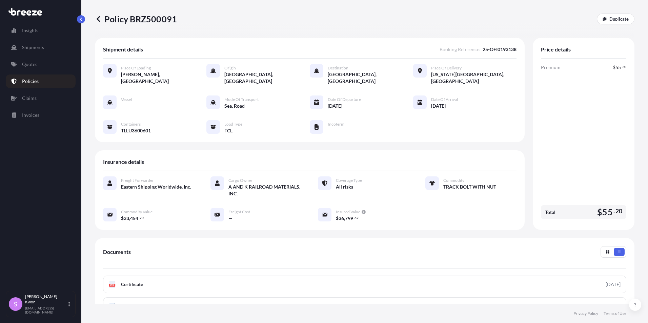
click at [35, 79] on p "Policies" at bounding box center [30, 81] width 17 height 7
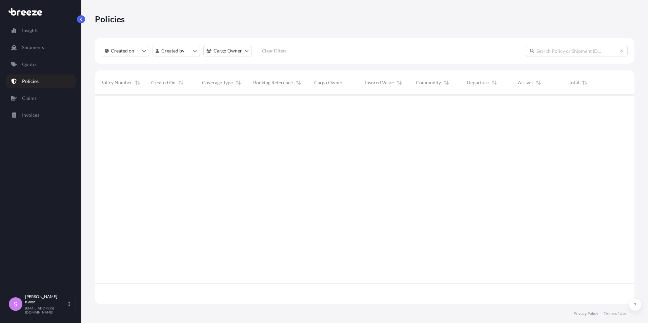
scroll to position [208, 535]
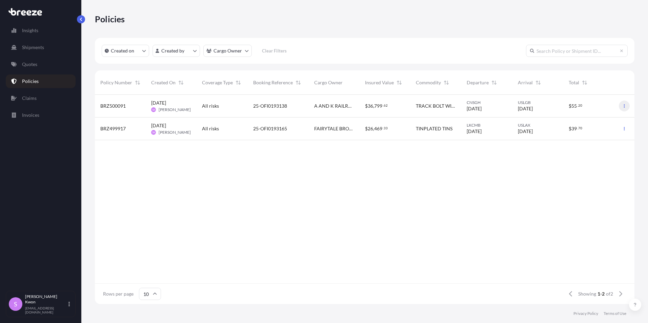
click at [625, 108] on button "button" at bounding box center [624, 106] width 11 height 11
click at [123, 126] on span "BRZ499917" at bounding box center [112, 128] width 25 height 7
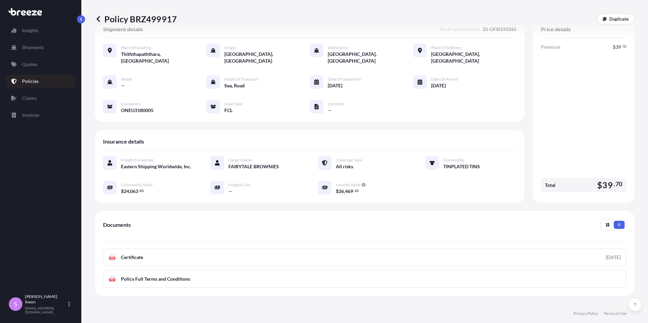
scroll to position [48, 0]
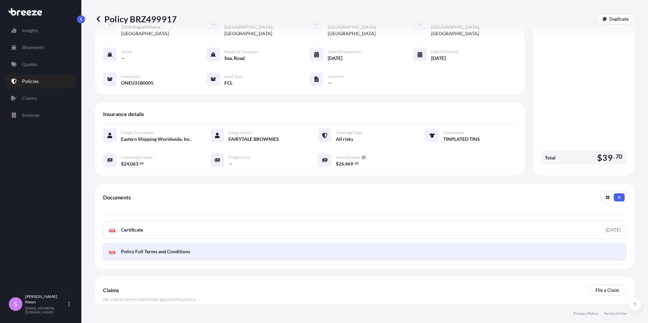
click at [142, 248] on span "Policy Full Terms and Conditions" at bounding box center [155, 251] width 69 height 7
